Goal: Task Accomplishment & Management: Use online tool/utility

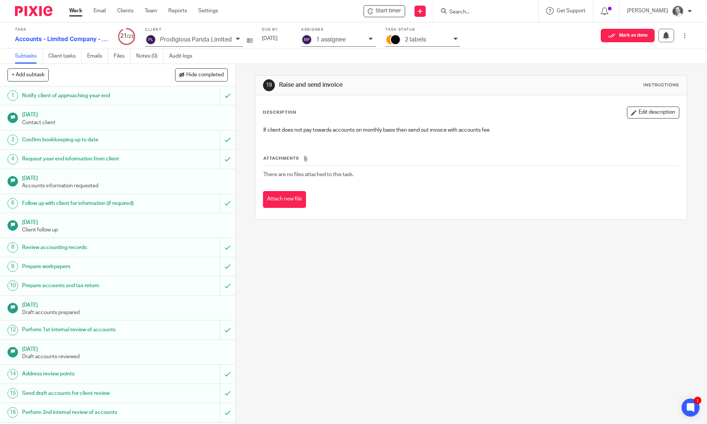
scroll to position [141, 0]
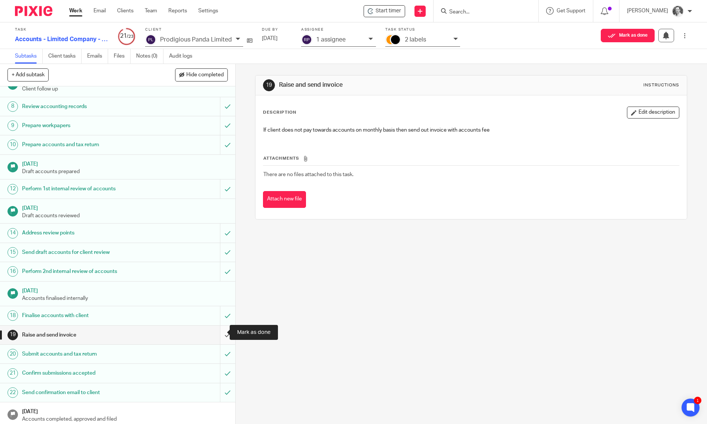
click at [215, 332] on input "submit" at bounding box center [117, 335] width 235 height 19
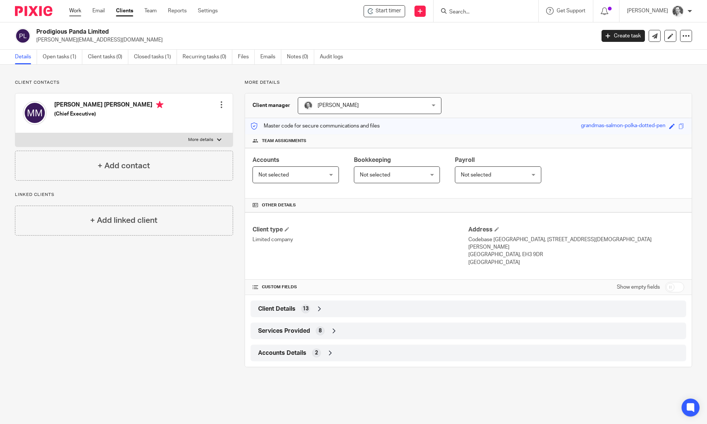
click at [73, 10] on link "Work" at bounding box center [75, 10] width 12 height 7
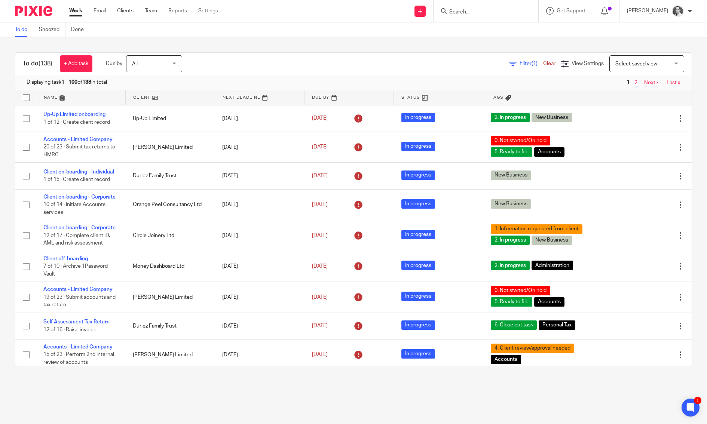
click at [616, 65] on span "Select saved view" at bounding box center [636, 63] width 42 height 5
click at [608, 95] on span "Payroll tasks" at bounding box center [615, 94] width 29 height 5
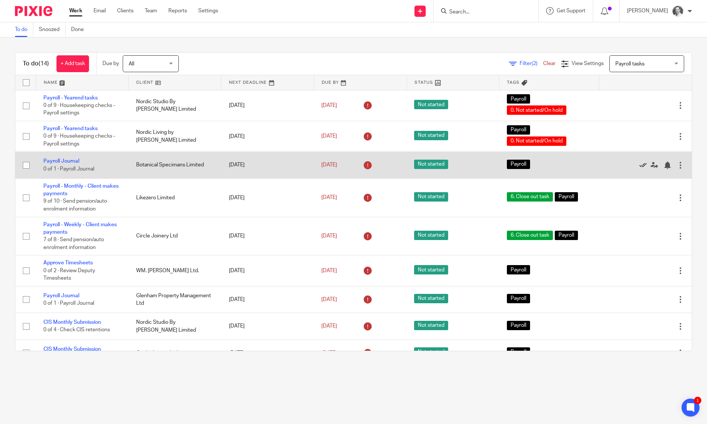
click at [639, 165] on icon at bounding box center [642, 165] width 7 height 7
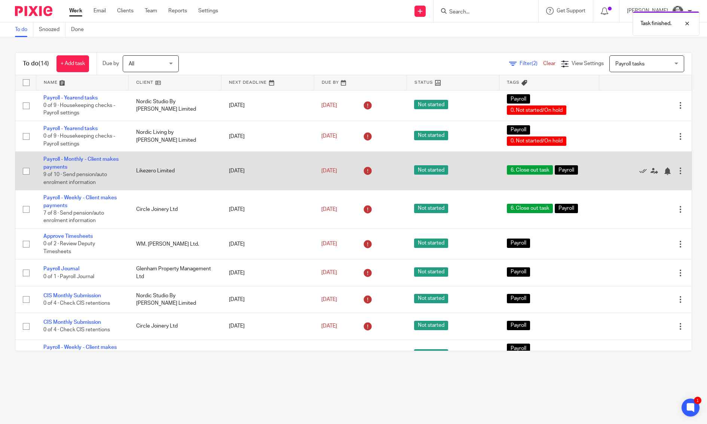
click at [56, 157] on td "Payroll - Monthly - Client makes payments 9 of 10 · Send pension/auto enrolment…" at bounding box center [82, 171] width 93 height 39
click at [55, 159] on link "Payroll - Monthly - Client makes payments" at bounding box center [80, 163] width 75 height 13
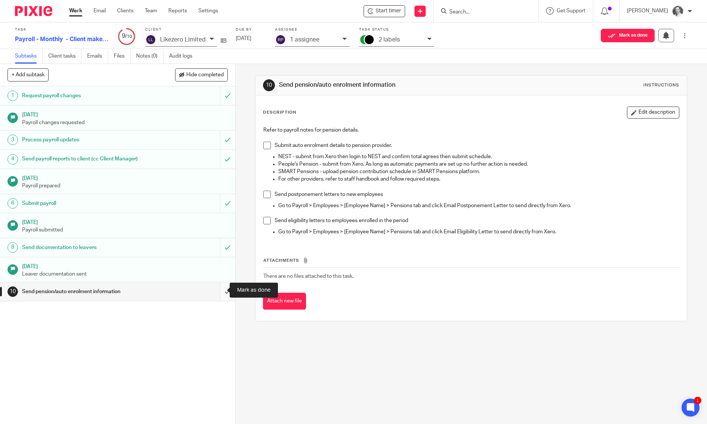
click at [217, 290] on input "submit" at bounding box center [117, 291] width 235 height 19
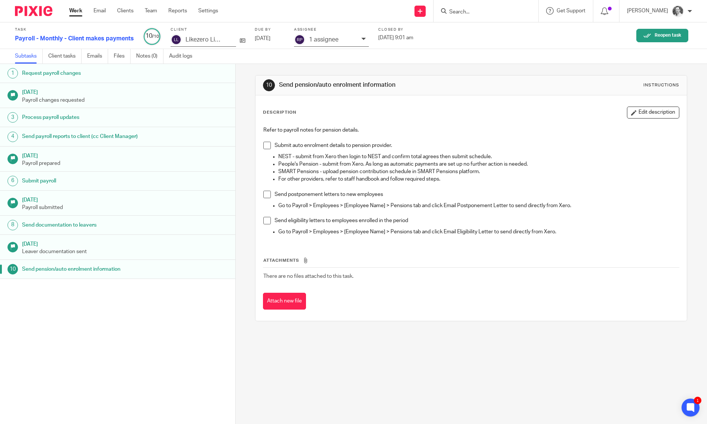
click at [255, 78] on div "10 Send pension/auto enrolment information Instructions" at bounding box center [470, 86] width 431 height 20
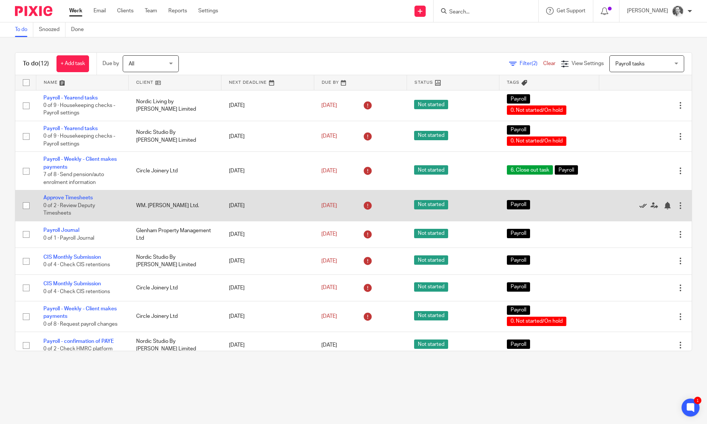
click at [639, 206] on icon at bounding box center [642, 205] width 7 height 7
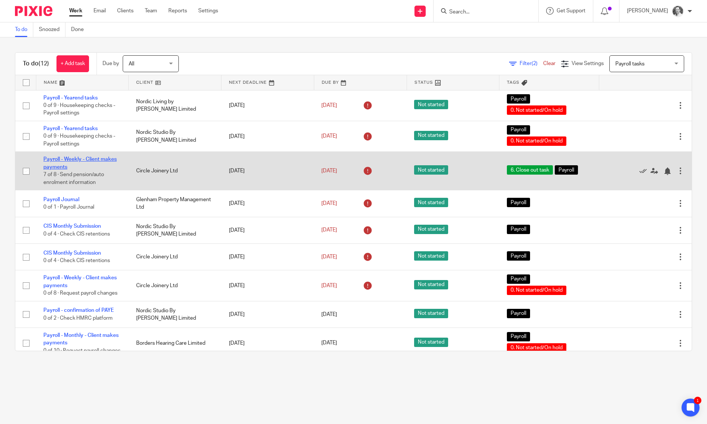
click at [61, 160] on link "Payroll - Weekly - Client makes payments" at bounding box center [79, 163] width 73 height 13
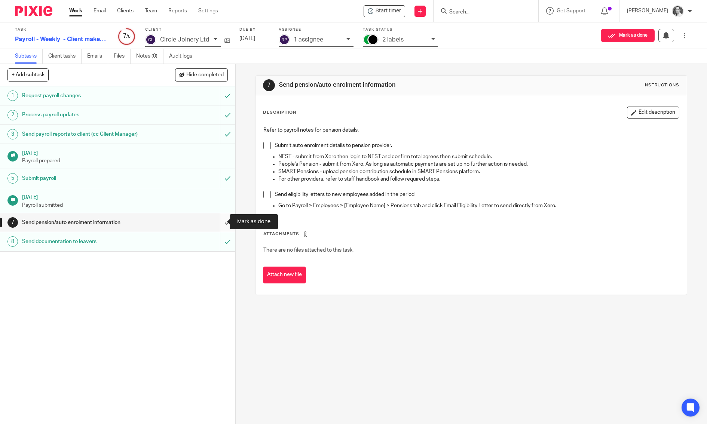
click at [216, 221] on input "submit" at bounding box center [117, 222] width 235 height 19
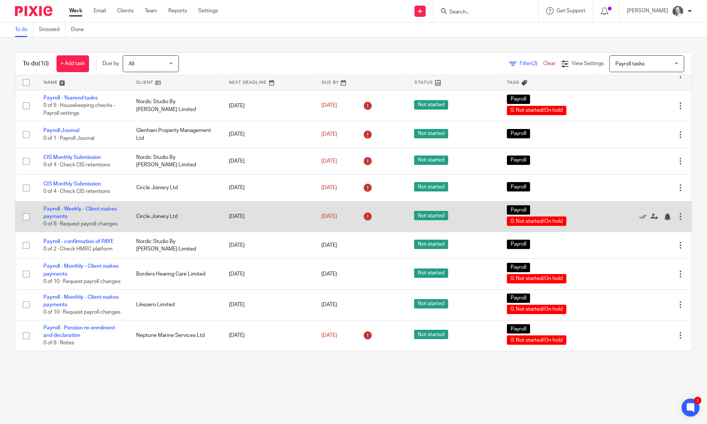
scroll to position [58, 0]
